Goal: Task Accomplishment & Management: Use online tool/utility

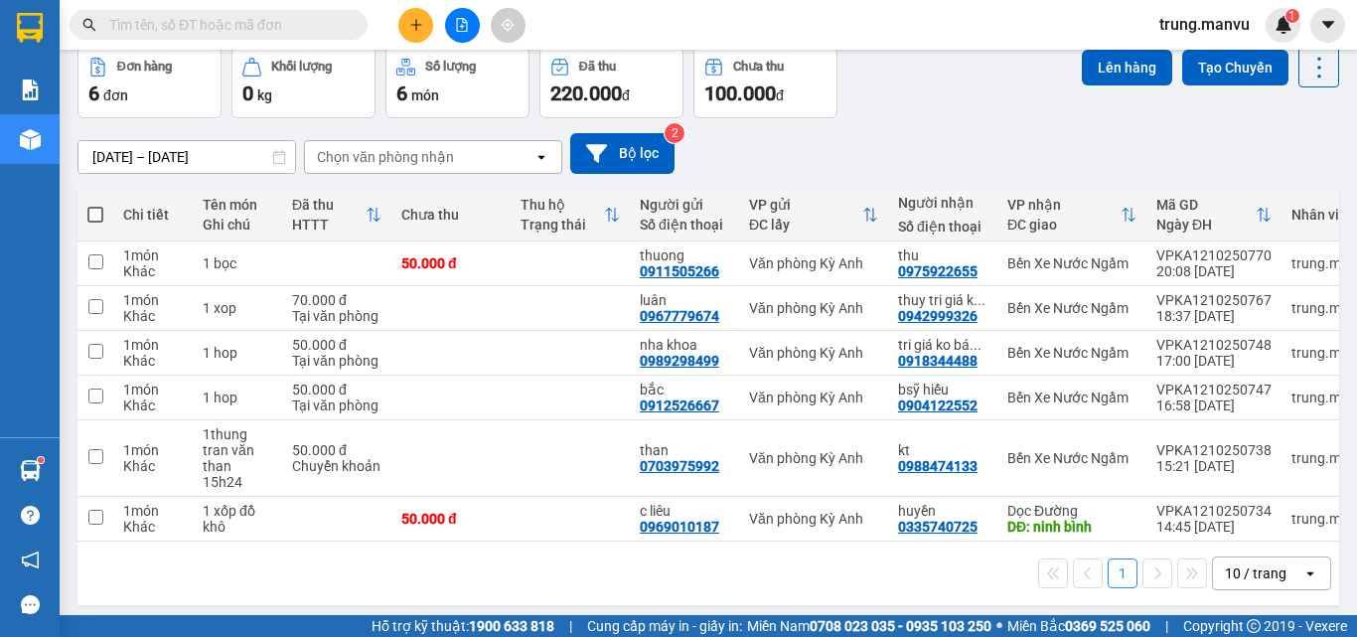
click at [465, 17] on button at bounding box center [462, 25] width 35 height 35
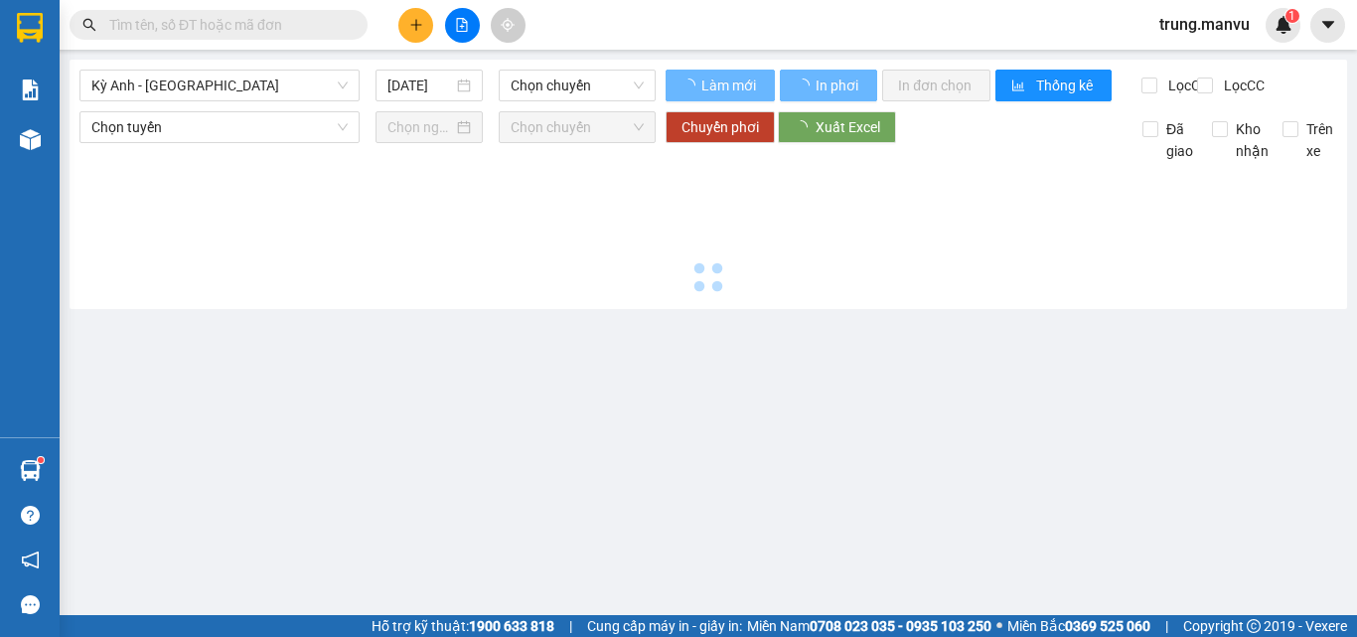
click at [547, 87] on span "Chọn chuyến" at bounding box center [577, 86] width 133 height 30
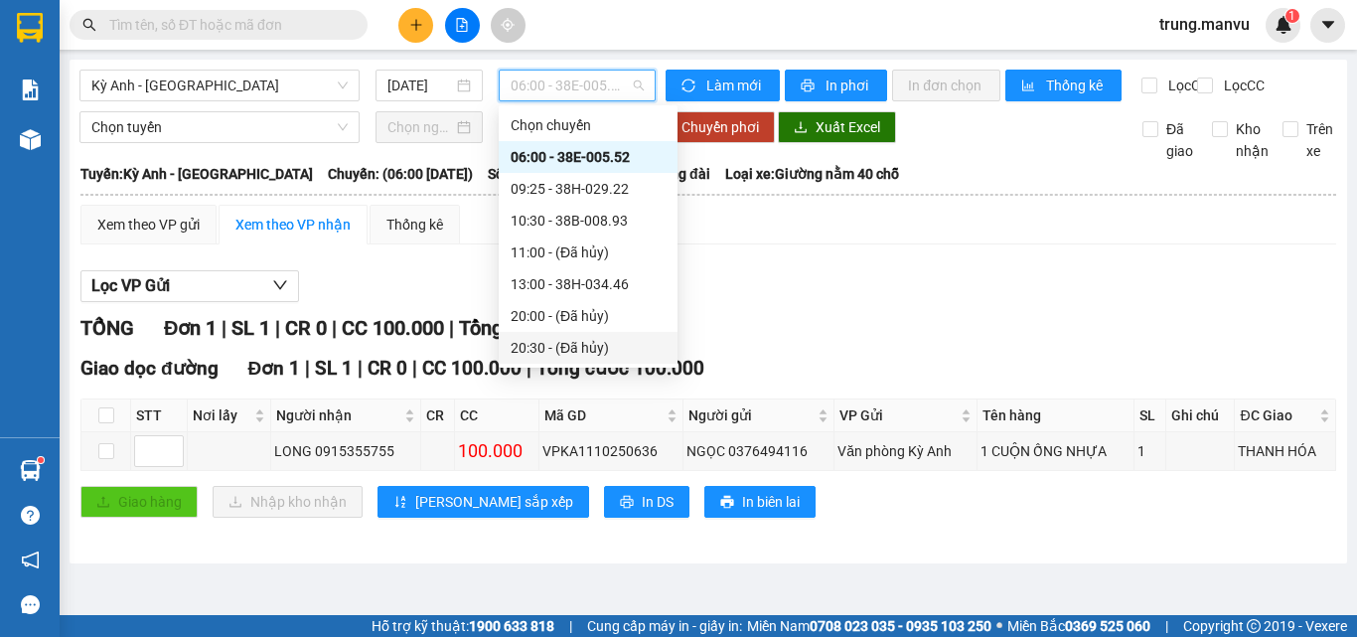
scroll to position [191, 0]
click at [592, 274] on div "21:26 (TC) - 38F-005.80" at bounding box center [588, 284] width 155 height 22
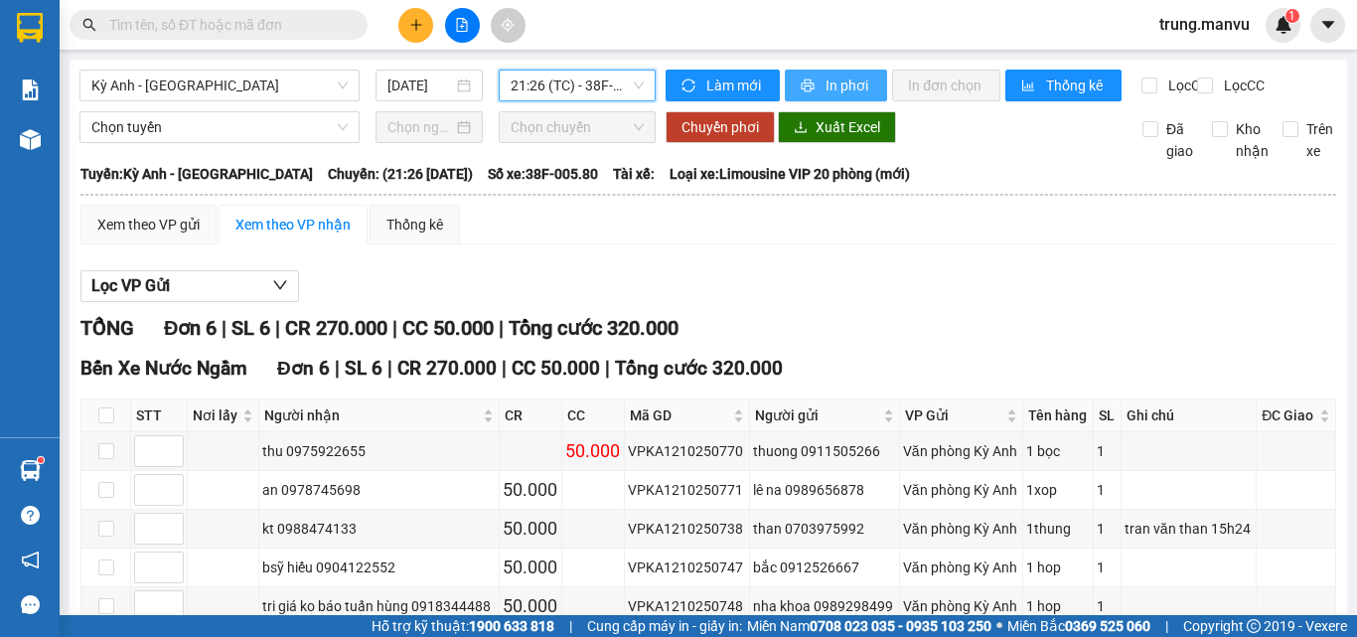
click at [849, 97] on button "In phơi" at bounding box center [836, 86] width 102 height 32
